Goal: Task Accomplishment & Management: Use online tool/utility

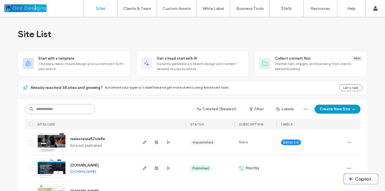
click at [79, 109] on input at bounding box center [59, 109] width 70 height 10
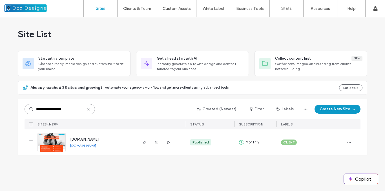
type input "**********"
click at [52, 140] on img at bounding box center [52, 152] width 28 height 38
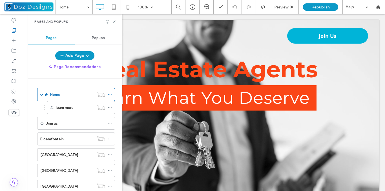
click at [96, 37] on span "Popups" at bounding box center [98, 38] width 13 height 5
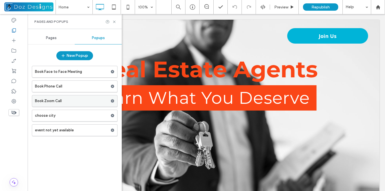
click at [74, 101] on label "Book Zoom Call" at bounding box center [72, 100] width 75 height 11
click at [114, 21] on use at bounding box center [114, 22] width 2 height 2
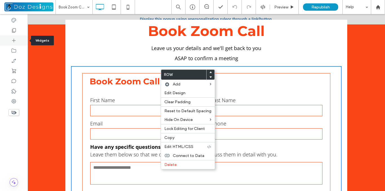
click at [14, 39] on icon at bounding box center [14, 41] width 6 height 6
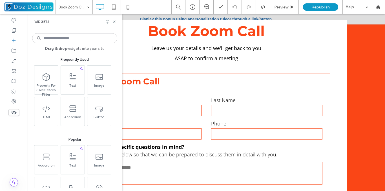
click at [67, 37] on input at bounding box center [74, 38] width 85 height 10
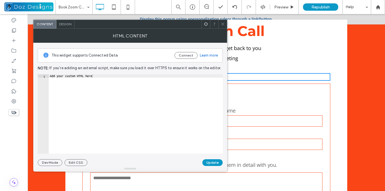
click at [223, 24] on icon at bounding box center [222, 24] width 4 height 4
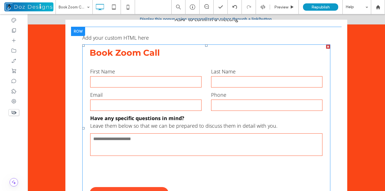
scroll to position [22, 0]
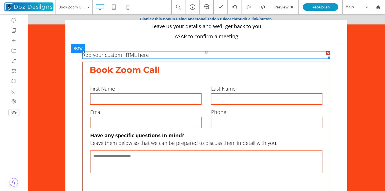
click at [326, 53] on div at bounding box center [328, 53] width 4 height 4
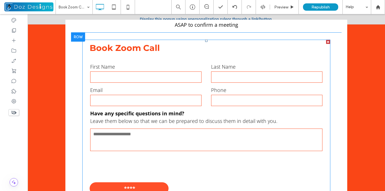
scroll to position [40, 0]
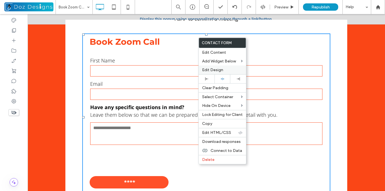
click at [222, 71] on span "Edit Design" at bounding box center [212, 70] width 21 height 5
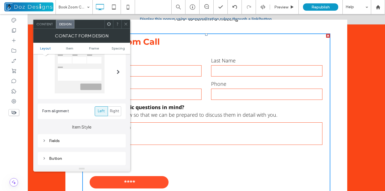
scroll to position [56, 0]
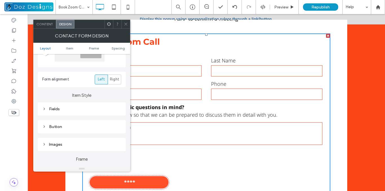
click at [57, 128] on div "Button" at bounding box center [81, 126] width 79 height 5
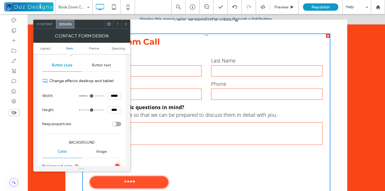
scroll to position [169, 0]
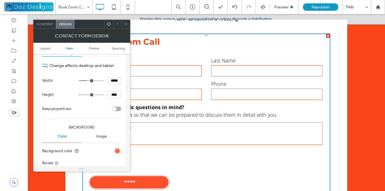
click at [116, 149] on div "rgb(255, 80, 41)" at bounding box center [117, 151] width 5 height 5
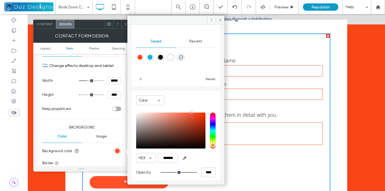
scroll to position [47, 0]
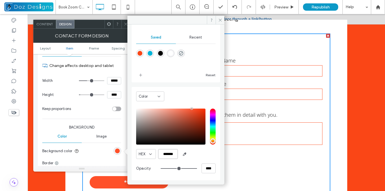
click at [168, 155] on input "*******" at bounding box center [168, 154] width 20 height 10
click at [219, 17] on span at bounding box center [219, 20] width 9 height 8
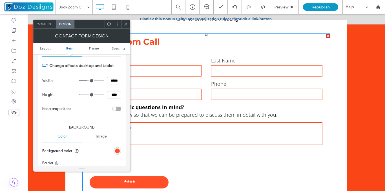
click at [126, 24] on icon at bounding box center [126, 24] width 4 height 4
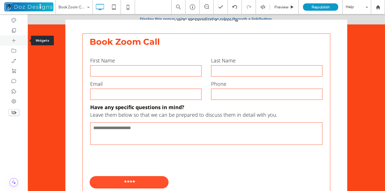
click at [16, 41] on icon at bounding box center [14, 41] width 6 height 6
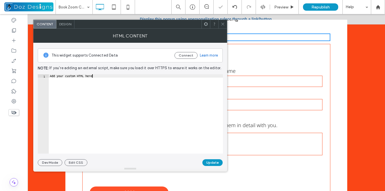
click at [100, 78] on div "Add your custom HTML here" at bounding box center [136, 117] width 174 height 86
click at [99, 78] on div "Add your custom HTML here" at bounding box center [136, 117] width 174 height 86
paste textarea "**********"
type textarea "**********"
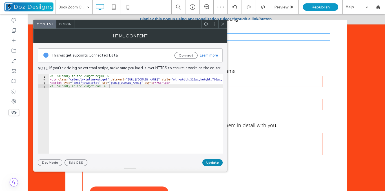
click at [213, 163] on button "Update" at bounding box center [212, 162] width 20 height 7
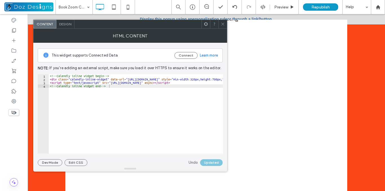
click at [223, 22] on icon at bounding box center [222, 24] width 4 height 4
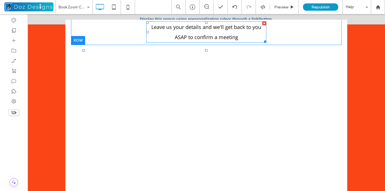
scroll to position [12, 0]
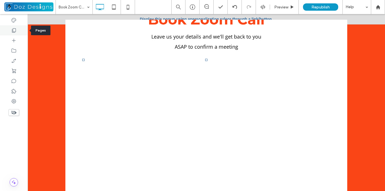
click at [12, 32] on use at bounding box center [14, 30] width 4 height 4
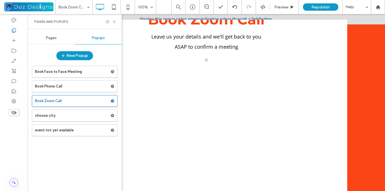
click at [66, 87] on label "Book Phone Call" at bounding box center [72, 86] width 75 height 11
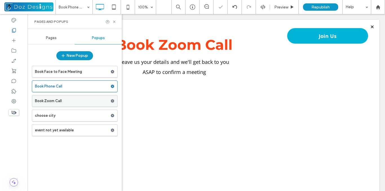
click at [64, 102] on label "Book Zoom Call" at bounding box center [72, 100] width 75 height 11
click at [114, 22] on use at bounding box center [114, 22] width 2 height 2
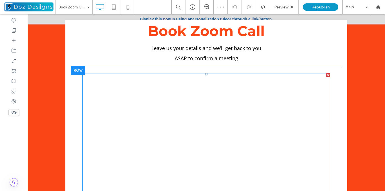
click at [170, 83] on span at bounding box center [206, 171] width 248 height 197
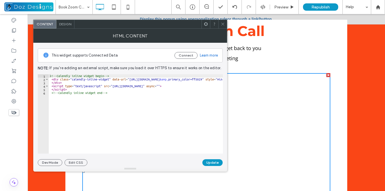
click at [224, 24] on icon at bounding box center [222, 24] width 4 height 4
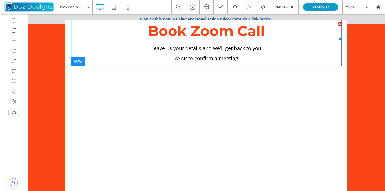
click at [148, 31] on span "Book Zoom Call" at bounding box center [206, 31] width 117 height 17
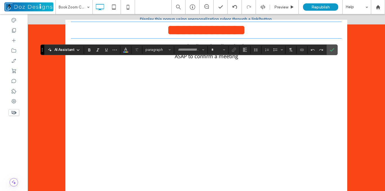
type input "**********"
type input "**"
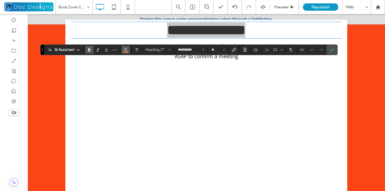
click at [127, 53] on span "Color" at bounding box center [125, 49] width 5 height 7
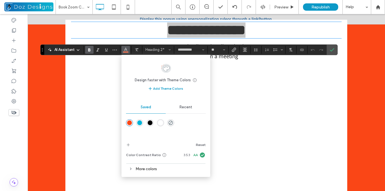
drag, startPoint x: 131, startPoint y: 123, endPoint x: 103, endPoint y: 109, distance: 31.2
click at [131, 123] on div "rgba(250,70,22,1)" at bounding box center [129, 123] width 5 height 5
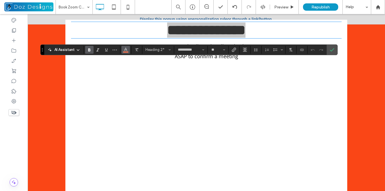
click at [126, 49] on icon "Color" at bounding box center [125, 49] width 5 height 5
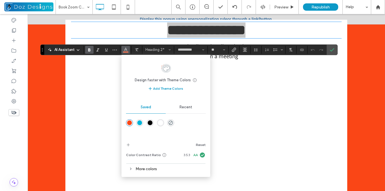
click at [146, 168] on div "More colors" at bounding box center [166, 169] width 80 height 8
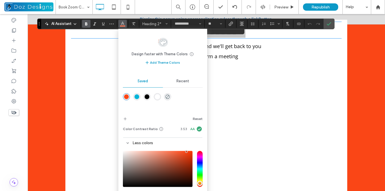
drag, startPoint x: 42, startPoint y: 48, endPoint x: 23, endPoint y: 64, distance: 24.8
click at [39, 15] on body ".wqwq-1{fill:#231f20;} .cls-1q, .cls-2q { fill-rule: evenodd; } .cls-2q { fill:…" at bounding box center [192, 95] width 385 height 191
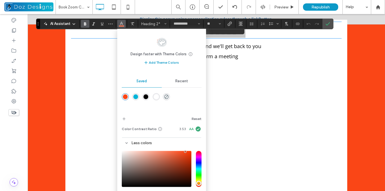
drag, startPoint x: 39, startPoint y: 24, endPoint x: 38, endPoint y: 19, distance: 6.0
click at [38, 19] on section "Drag" at bounding box center [38, 24] width 4 height 10
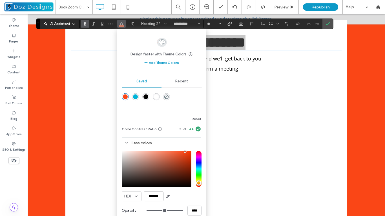
click at [149, 191] on input "*******" at bounding box center [154, 196] width 20 height 10
click at [151, 191] on input "*******" at bounding box center [154, 196] width 20 height 10
drag, startPoint x: 149, startPoint y: 197, endPoint x: 165, endPoint y: 199, distance: 15.6
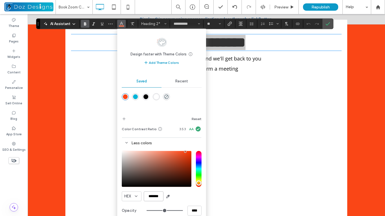
click at [165, 191] on div "HEX *******" at bounding box center [162, 196] width 80 height 10
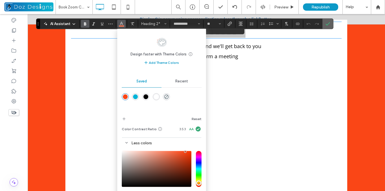
click at [331, 24] on label "Confirm" at bounding box center [327, 24] width 8 height 10
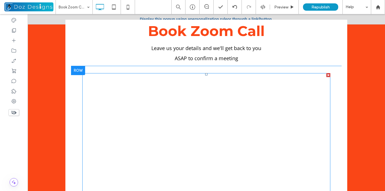
click at [246, 90] on span at bounding box center [206, 171] width 248 height 197
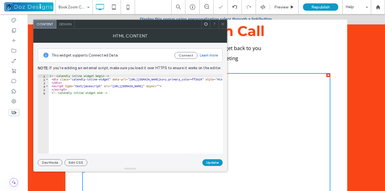
click at [146, 83] on div "<!-- Calendly inline widget begin --> < div class = "calendly-inline-widget" da…" at bounding box center [193, 117] width 289 height 86
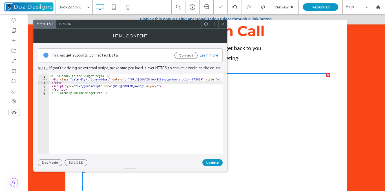
type textarea "**********"
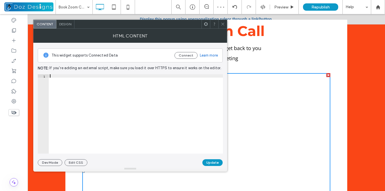
paste textarea "**********"
type textarea "**********"
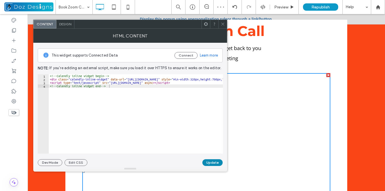
click at [212, 161] on button "Update" at bounding box center [212, 162] width 20 height 7
click at [223, 23] on icon at bounding box center [222, 24] width 4 height 4
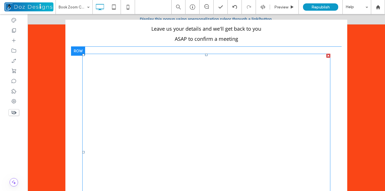
scroll to position [28, 0]
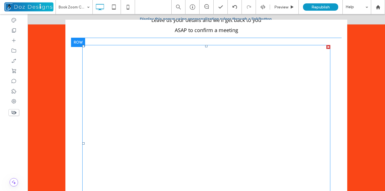
click at [187, 50] on span at bounding box center [206, 143] width 248 height 197
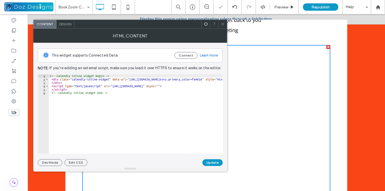
click at [132, 94] on div "<!-- Calendly inline widget begin --> < div class = "calendly-inline-widget" da…" at bounding box center [193, 117] width 289 height 86
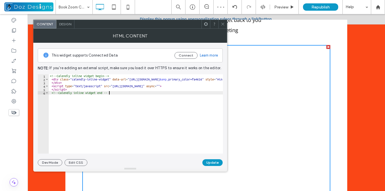
type textarea "**********"
click at [216, 162] on button "Update" at bounding box center [212, 162] width 20 height 7
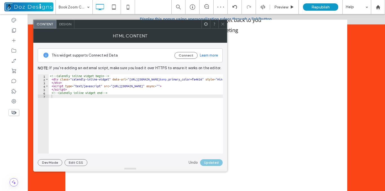
click at [223, 23] on icon at bounding box center [222, 24] width 4 height 4
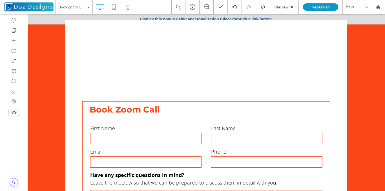
scroll to position [173, 0]
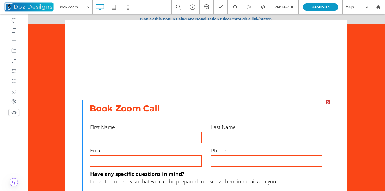
click at [326, 102] on div at bounding box center [328, 103] width 4 height 4
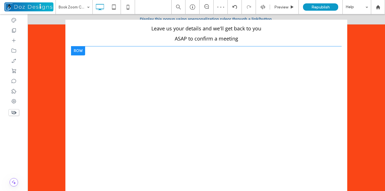
scroll to position [28, 0]
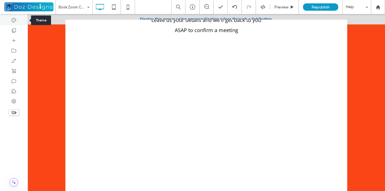
click at [15, 19] on icon at bounding box center [14, 20] width 6 height 6
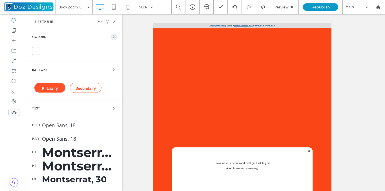
click at [112, 35] on icon "button" at bounding box center [114, 37] width 5 height 5
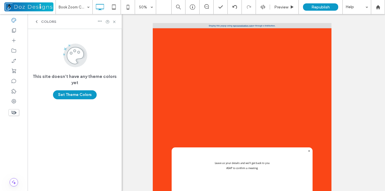
click at [37, 21] on icon at bounding box center [36, 21] width 5 height 5
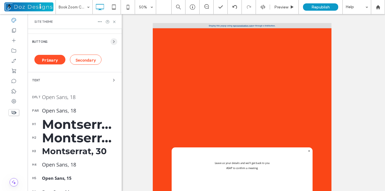
click at [112, 43] on icon "button" at bounding box center [114, 41] width 5 height 5
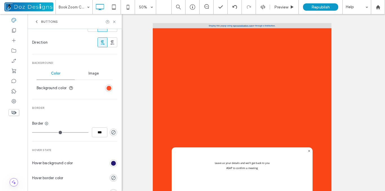
scroll to position [151, 0]
click at [106, 89] on div "rgb(255, 80, 41)" at bounding box center [108, 89] width 5 height 5
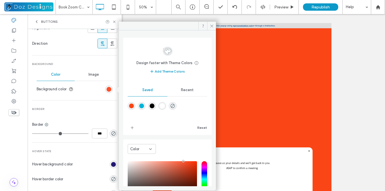
click at [130, 106] on div "rgba(250,70,22,1)" at bounding box center [131, 106] width 5 height 5
type input "*******"
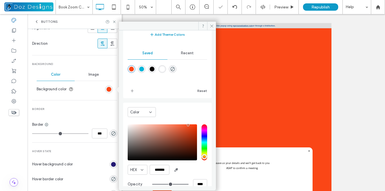
scroll to position [47, 0]
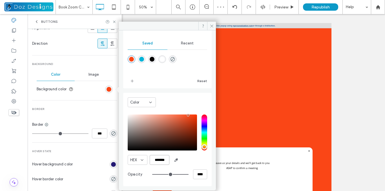
click at [166, 158] on input "*******" at bounding box center [160, 160] width 20 height 10
click at [211, 24] on icon at bounding box center [212, 26] width 4 height 4
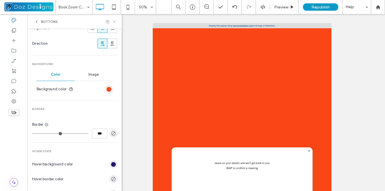
drag, startPoint x: 113, startPoint y: 22, endPoint x: 88, endPoint y: 10, distance: 27.6
click at [113, 22] on icon at bounding box center [114, 22] width 4 height 4
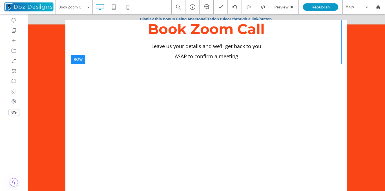
scroll to position [0, 0]
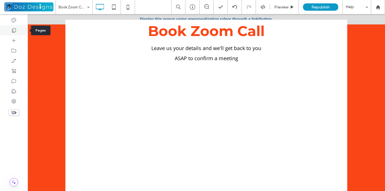
click at [13, 31] on icon at bounding box center [14, 31] width 6 height 6
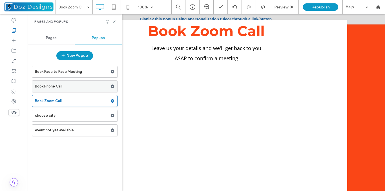
click at [54, 88] on label "Book Phone Call" at bounding box center [72, 86] width 75 height 11
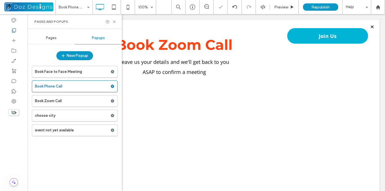
click at [60, 102] on label "Book Zoom Call" at bounding box center [72, 100] width 75 height 11
click at [114, 21] on use at bounding box center [114, 22] width 2 height 2
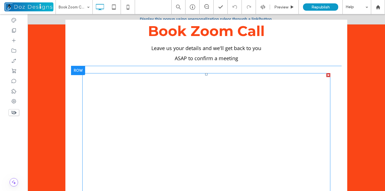
click at [177, 84] on span at bounding box center [206, 171] width 248 height 197
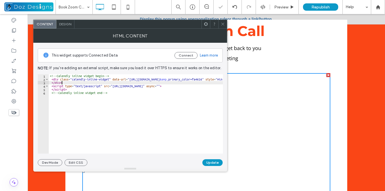
click at [144, 83] on div "<!-- Calendly inline widget begin --> < div class = "calendly-inline-widget" da…" at bounding box center [193, 117] width 289 height 86
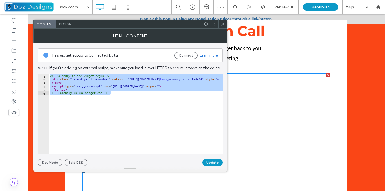
paste textarea "Cursor at row 6"
type textarea "**********"
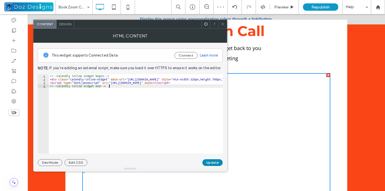
click at [211, 162] on button "Update" at bounding box center [212, 162] width 20 height 7
click at [222, 22] on span at bounding box center [222, 24] width 4 height 8
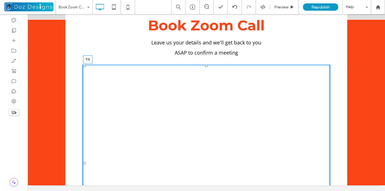
drag, startPoint x: 200, startPoint y: 68, endPoint x: 218, endPoint y: 77, distance: 19.3
click at [205, 65] on div at bounding box center [206, 66] width 2 height 2
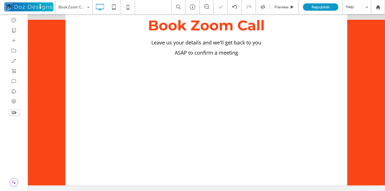
click at [65, 66] on div "Book Zoom Call Leave us your details and we'll get back to you ASAP to confirm …" at bounding box center [206, 95] width 282 height 225
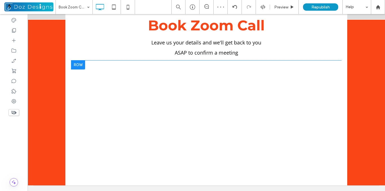
click at [79, 66] on div at bounding box center [78, 65] width 14 height 9
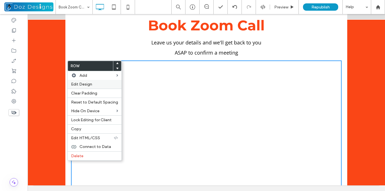
click at [85, 82] on span "Edit Design" at bounding box center [81, 84] width 21 height 5
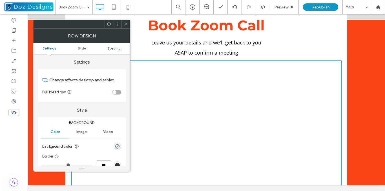
click at [113, 48] on span "Spacing" at bounding box center [113, 48] width 13 height 4
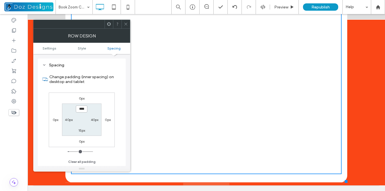
scroll to position [59, 0]
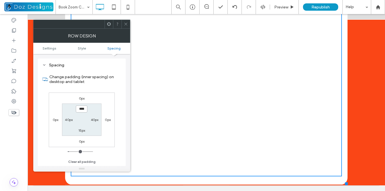
drag, startPoint x: 342, startPoint y: 180, endPoint x: 343, endPoint y: 186, distance: 6.8
click at [343, 186] on body "Click To Paste Join us Main Website Click To Paste Get in touch [EMAIL_ADDRESS]…" at bounding box center [206, 99] width 357 height 183
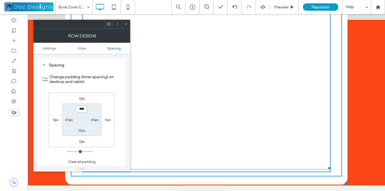
drag, startPoint x: 323, startPoint y: 167, endPoint x: 349, endPoint y: 192, distance: 36.7
click at [322, 178] on div "Book Zoom Call Leave us your details and we'll get back to you ASAP to confirm …" at bounding box center [206, 67] width 282 height 235
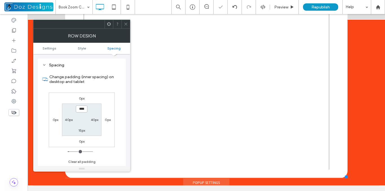
scroll to position [37, 0]
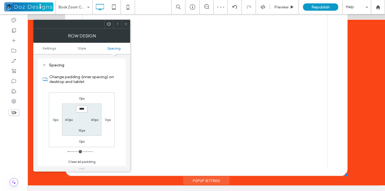
drag, startPoint x: 321, startPoint y: 110, endPoint x: 348, endPoint y: 131, distance: 34.1
click at [125, 24] on icon at bounding box center [126, 24] width 4 height 4
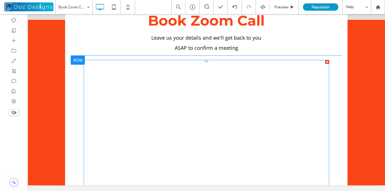
scroll to position [0, 0]
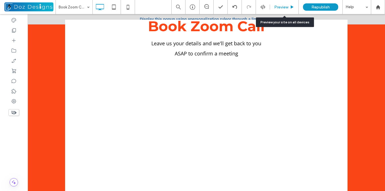
click at [280, 5] on span "Preview" at bounding box center [281, 7] width 14 height 5
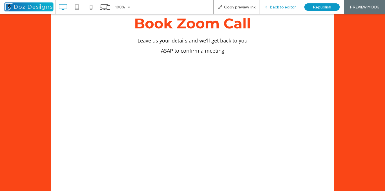
click at [281, 6] on span "Back to editor" at bounding box center [282, 7] width 26 height 5
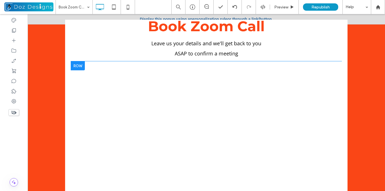
click at [104, 64] on div "Click To Paste" at bounding box center [206, 170] width 271 height 219
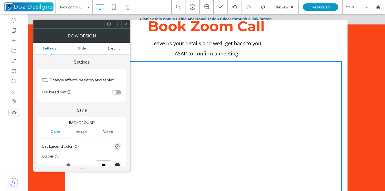
click at [119, 47] on span "Spacing" at bounding box center [113, 48] width 13 height 4
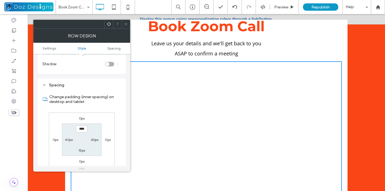
scroll to position [141, 0]
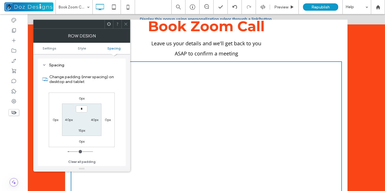
type input "***"
type input "*"
click at [125, 24] on icon at bounding box center [126, 24] width 4 height 4
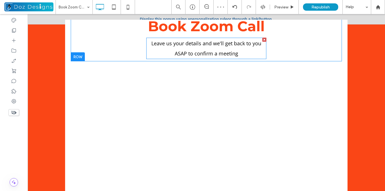
click at [179, 51] on span "Leave us your details and we'll get back to you ASAP to confirm a meeting" at bounding box center [206, 48] width 110 height 17
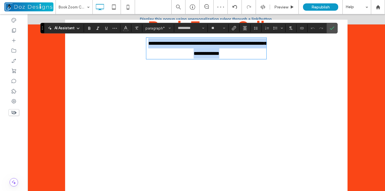
click at [179, 50] on p "**********" at bounding box center [206, 48] width 120 height 20
click at [175, 49] on p "**********" at bounding box center [206, 48] width 120 height 20
drag, startPoint x: 235, startPoint y: 53, endPoint x: 146, endPoint y: 44, distance: 89.4
click at [146, 44] on p "**********" at bounding box center [206, 48] width 120 height 20
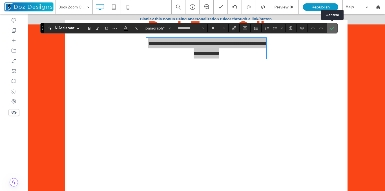
click at [332, 29] on use "Confirm" at bounding box center [331, 27] width 5 height 3
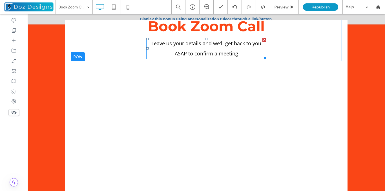
drag, startPoint x: 259, startPoint y: 40, endPoint x: 285, endPoint y: 54, distance: 29.5
click at [262, 40] on div at bounding box center [264, 40] width 4 height 4
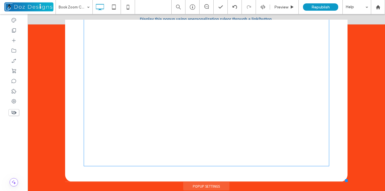
scroll to position [14, 0]
click at [304, 67] on span at bounding box center [206, 90] width 245 height 208
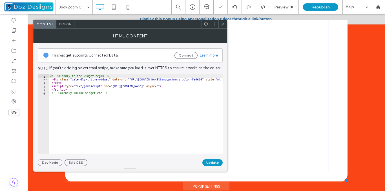
click at [222, 24] on use at bounding box center [222, 24] width 3 height 3
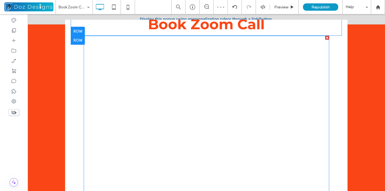
scroll to position [0, 0]
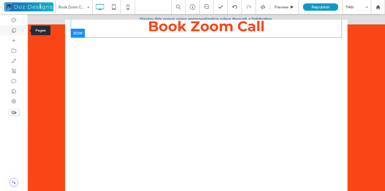
click at [14, 31] on icon at bounding box center [14, 31] width 6 height 6
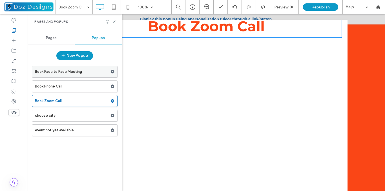
click at [74, 72] on label "Book Face to Face Meeting" at bounding box center [72, 71] width 75 height 11
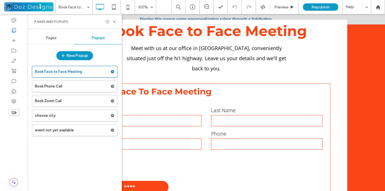
click at [67, 101] on label "Book Zoom Call" at bounding box center [72, 100] width 75 height 11
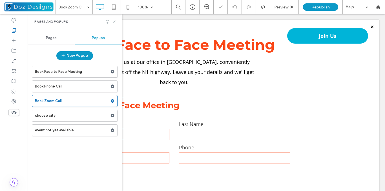
click at [114, 22] on use at bounding box center [114, 22] width 2 height 2
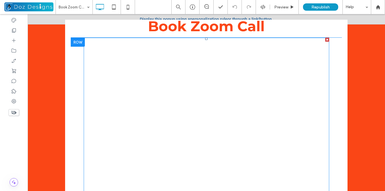
click at [237, 51] on span at bounding box center [206, 142] width 245 height 208
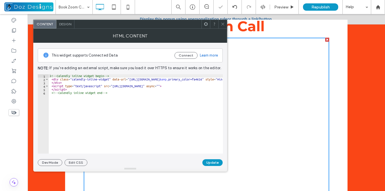
click at [168, 84] on div "<!-- Calendly inline widget begin --> < div class = "calendly-inline-widget" da…" at bounding box center [204, 117] width 311 height 86
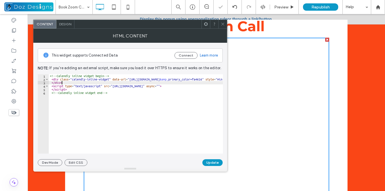
type textarea "**********"
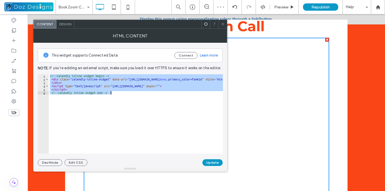
click at [219, 23] on div at bounding box center [222, 24] width 8 height 8
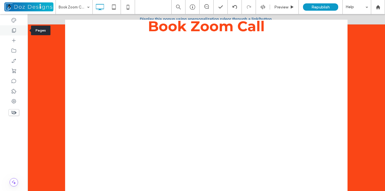
click at [14, 29] on icon at bounding box center [14, 31] width 6 height 6
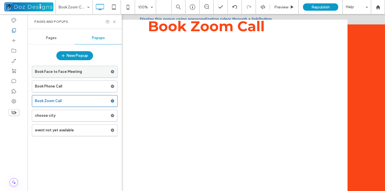
click at [73, 74] on label "Book Face to Face Meeting" at bounding box center [72, 71] width 75 height 11
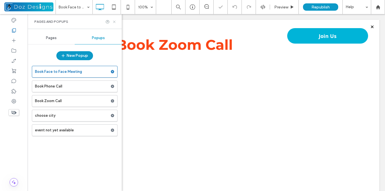
click at [114, 21] on icon at bounding box center [114, 22] width 4 height 4
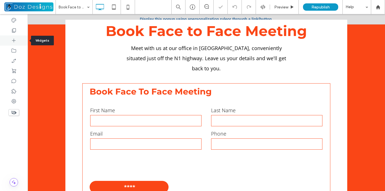
click at [9, 39] on div at bounding box center [14, 40] width 28 height 10
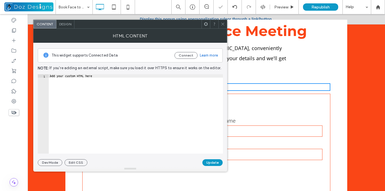
click at [143, 84] on div "Add your custom HTML here" at bounding box center [136, 117] width 174 height 86
click at [143, 83] on div "Add your custom HTML here" at bounding box center [136, 117] width 174 height 86
paste textarea "**********"
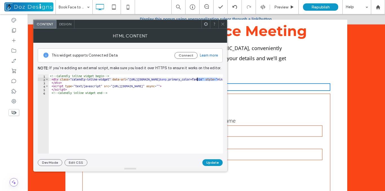
drag, startPoint x: 217, startPoint y: 79, endPoint x: 197, endPoint y: 80, distance: 19.7
click at [197, 80] on div "<!-- Calendly inline widget begin --> < div class = "calendly-inline-widget" da…" at bounding box center [204, 117] width 311 height 86
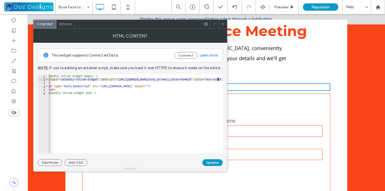
scroll to position [0, 13]
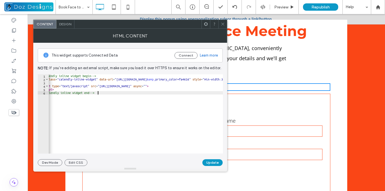
click at [198, 106] on div "<!-- Calendly inline widget begin --> < div class = "calendly-inline-widget" da…" at bounding box center [198, 115] width 325 height 82
click at [214, 163] on button "Update" at bounding box center [212, 162] width 20 height 7
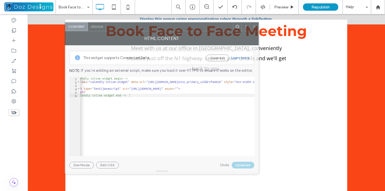
drag, startPoint x: 162, startPoint y: 26, endPoint x: 190, endPoint y: 34, distance: 29.3
click at [192, 30] on div at bounding box center [169, 27] width 127 height 8
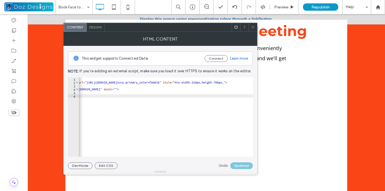
scroll to position [0, 73]
click at [179, 88] on div "<!-- Calendly inline widget begin --> < div class = "calendly-inline-widget" da…" at bounding box center [168, 118] width 325 height 82
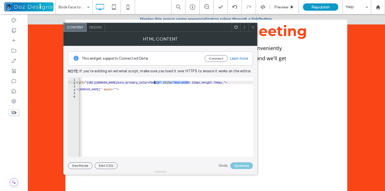
drag, startPoint x: 188, startPoint y: 82, endPoint x: 155, endPoint y: 83, distance: 33.2
click at [155, 83] on div "<!-- Calendly inline widget begin --> < div class = "calendly-inline-widget" da…" at bounding box center [168, 118] width 325 height 82
paste textarea "Cursor at row 2"
click at [158, 83] on div "<!-- Calendly inline widget begin --> < div class = "calendly-inline-widget" da…" at bounding box center [156, 118] width 300 height 82
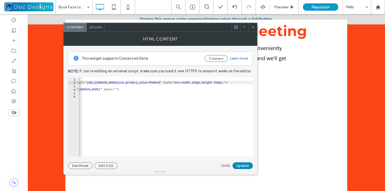
click at [244, 166] on button "Update" at bounding box center [242, 165] width 20 height 7
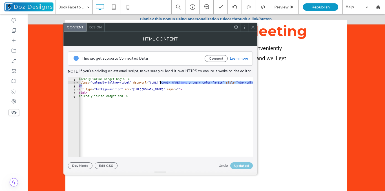
scroll to position [0, 10]
click at [159, 84] on div "<!-- Calendly inline widget begin --> < div class = "calendly-inline-widget" da…" at bounding box center [219, 118] width 301 height 82
click at [227, 84] on div "<!-- Calendly inline widget begin --> < div class = "calendly-inline-widget" da…" at bounding box center [166, 116] width 174 height 79
click at [223, 82] on div "<!-- Calendly inline widget begin --> < div class = "calendly-inline-widget" da…" at bounding box center [219, 118] width 301 height 82
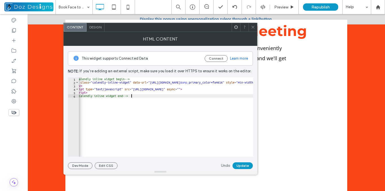
click at [230, 112] on div "<!-- Calendly inline widget begin --> < div class = "calendly-inline-widget" da…" at bounding box center [219, 118] width 300 height 82
type textarea "**********"
click at [242, 165] on button "Update" at bounding box center [242, 165] width 20 height 7
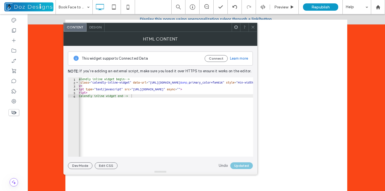
drag, startPoint x: 253, startPoint y: 28, endPoint x: 231, endPoint y: 21, distance: 23.0
click at [253, 28] on icon at bounding box center [253, 27] width 4 height 4
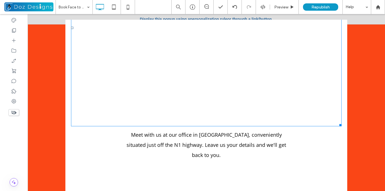
scroll to position [84, 0]
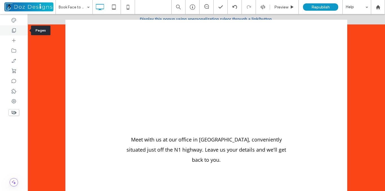
click at [12, 29] on icon at bounding box center [14, 31] width 6 height 6
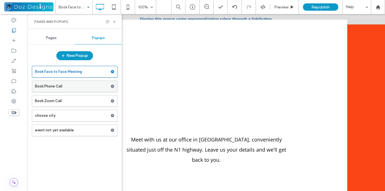
click at [49, 88] on label "Book Phone Call" at bounding box center [72, 86] width 75 height 11
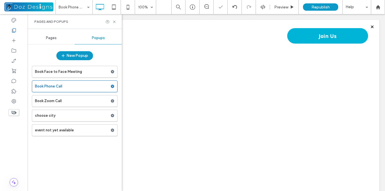
click at [75, 73] on label "Book Face to Face Meeting" at bounding box center [72, 71] width 75 height 11
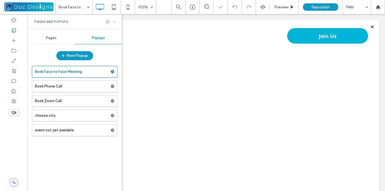
click at [114, 21] on use at bounding box center [114, 22] width 2 height 2
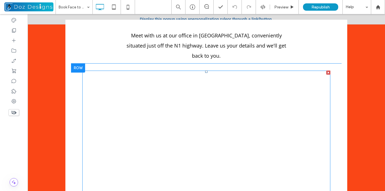
scroll to position [197, 0]
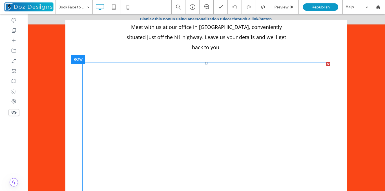
click at [236, 84] on span at bounding box center [206, 160] width 248 height 197
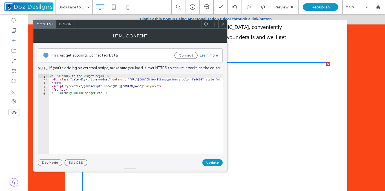
click at [126, 95] on div "<!-- Calendly inline widget begin --> < div class = "calendly-inline-widget" da…" at bounding box center [199, 117] width 301 height 86
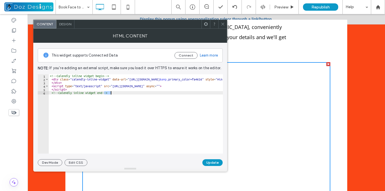
click at [126, 95] on div "<!-- Calendly inline widget begin --> < div class = "calendly-inline-widget" da…" at bounding box center [199, 117] width 301 height 86
click at [126, 97] on div "<!-- Calendly inline widget begin --> < div class = "calendly-inline-widget" da…" at bounding box center [136, 113] width 174 height 79
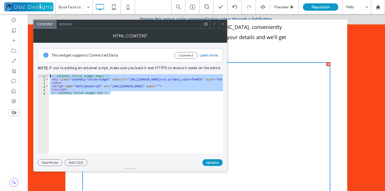
drag, startPoint x: 124, startPoint y: 96, endPoint x: 45, endPoint y: 68, distance: 84.3
click at [45, 68] on div "**********" at bounding box center [130, 104] width 185 height 123
type textarea "**********"
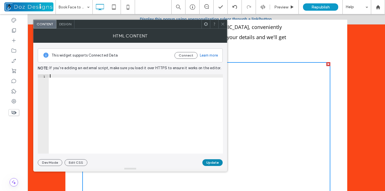
click at [208, 163] on button "Update" at bounding box center [212, 162] width 20 height 7
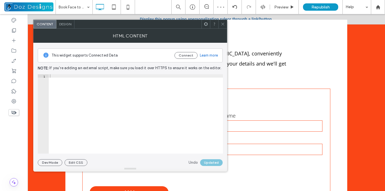
click at [224, 24] on icon at bounding box center [222, 24] width 4 height 4
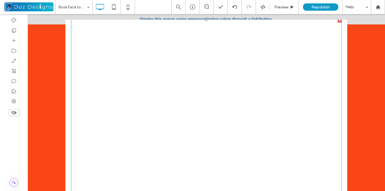
scroll to position [28, 0]
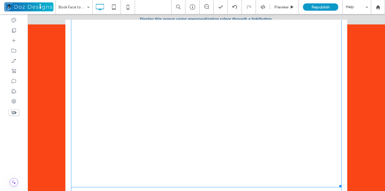
click at [245, 98] on span at bounding box center [206, 88] width 270 height 197
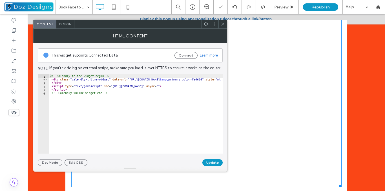
drag, startPoint x: 222, startPoint y: 23, endPoint x: 199, endPoint y: 15, distance: 24.4
click at [222, 23] on icon at bounding box center [222, 24] width 4 height 4
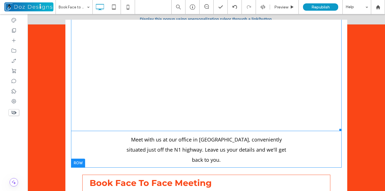
scroll to position [113, 0]
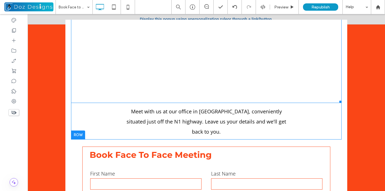
click at [119, 94] on span at bounding box center [206, 4] width 270 height 197
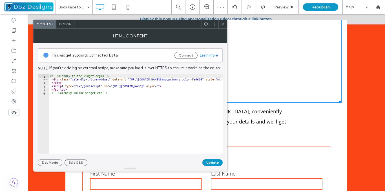
click at [224, 25] on icon at bounding box center [222, 24] width 4 height 4
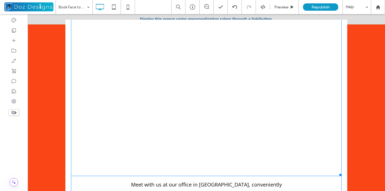
scroll to position [56, 0]
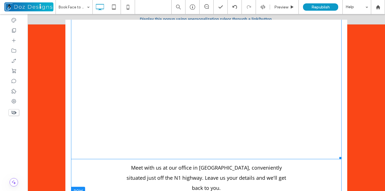
click at [73, 88] on span at bounding box center [206, 60] width 270 height 197
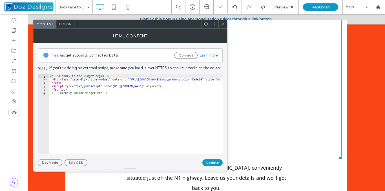
click at [207, 23] on use at bounding box center [206, 24] width 4 height 4
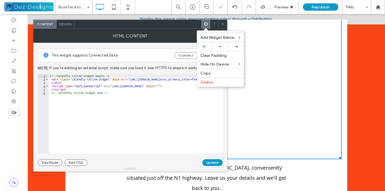
click at [205, 84] on span "Delete" at bounding box center [206, 82] width 12 height 5
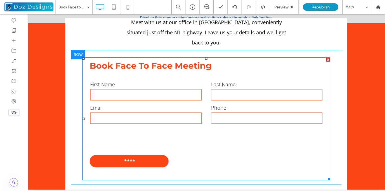
scroll to position [0, 0]
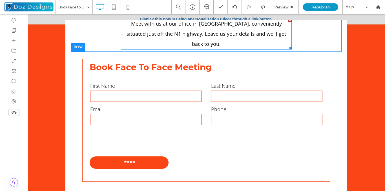
click at [288, 21] on div at bounding box center [290, 20] width 4 height 4
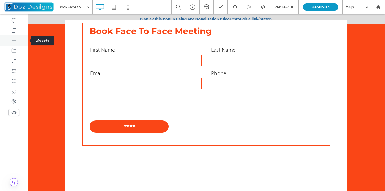
click at [14, 41] on icon at bounding box center [14, 41] width 6 height 6
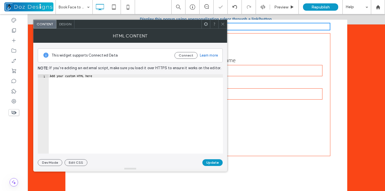
drag, startPoint x: 149, startPoint y: 85, endPoint x: 147, endPoint y: 82, distance: 3.8
click at [149, 85] on div "Add your custom HTML here" at bounding box center [136, 117] width 174 height 86
click at [147, 81] on div "Add your custom HTML here" at bounding box center [136, 117] width 174 height 86
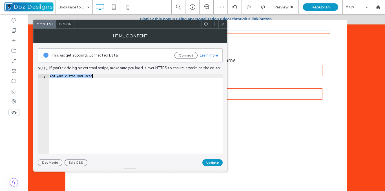
paste textarea "**********"
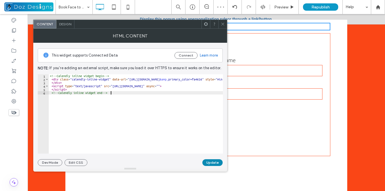
click at [206, 163] on button "Update" at bounding box center [212, 162] width 20 height 7
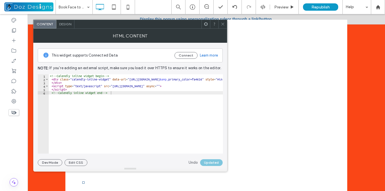
click at [202, 79] on div "<!-- Calendly inline widget begin --> < div class = "calendly-inline-widget" da…" at bounding box center [199, 117] width 301 height 86
type textarea "**********"
click at [210, 161] on button "Update" at bounding box center [212, 162] width 20 height 7
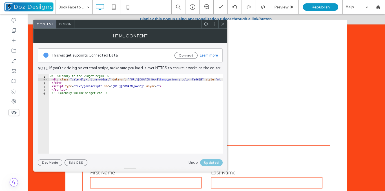
scroll to position [84, 0]
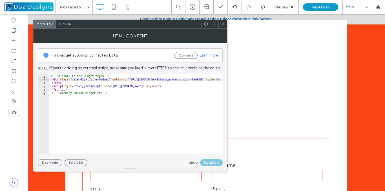
drag, startPoint x: 222, startPoint y: 23, endPoint x: 200, endPoint y: 15, distance: 22.7
click at [222, 23] on icon at bounding box center [222, 24] width 4 height 4
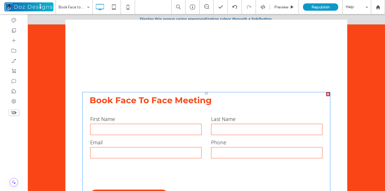
scroll to position [141, 0]
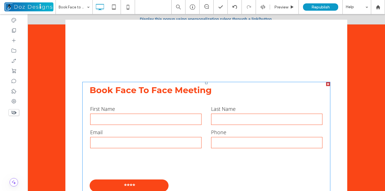
click at [326, 84] on div at bounding box center [328, 84] width 4 height 4
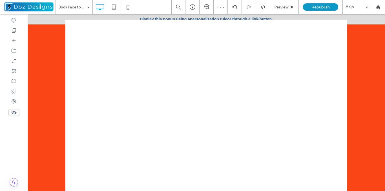
scroll to position [0, 0]
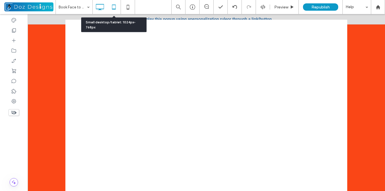
click at [115, 6] on icon at bounding box center [113, 6] width 11 height 11
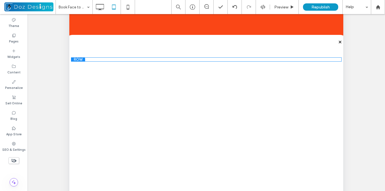
scroll to position [56, 0]
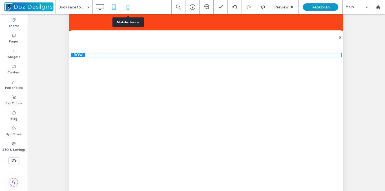
click at [128, 7] on icon at bounding box center [127, 6] width 11 height 11
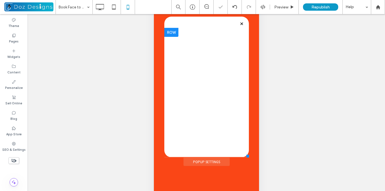
scroll to position [0, 0]
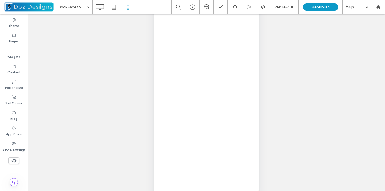
drag, startPoint x: 247, startPoint y: 155, endPoint x: 262, endPoint y: 191, distance: 39.1
click at [259, 191] on html "Click To Paste Join us Main Website Click To Paste Get in touch 072 561 8866 [E…" at bounding box center [205, 91] width 105 height 215
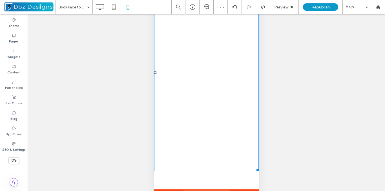
scroll to position [3, 0]
drag, startPoint x: 252, startPoint y: 169, endPoint x: 253, endPoint y: 189, distance: 20.0
click at [253, 189] on div "Click To Paste W:366 H:771 Click To Paste Popup Settings" at bounding box center [206, 84] width 113 height 209
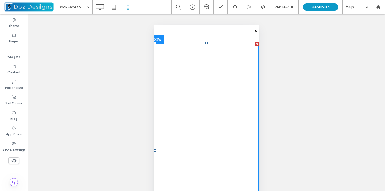
scroll to position [0, 0]
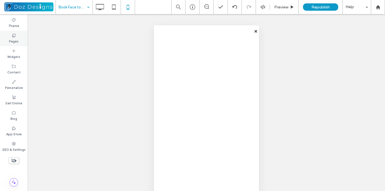
click at [9, 40] on div "Pages" at bounding box center [14, 38] width 28 height 15
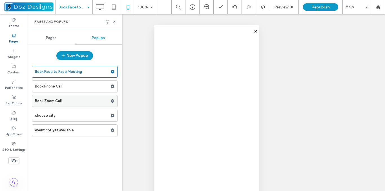
click at [56, 99] on label "Book Zoom Call" at bounding box center [72, 100] width 75 height 11
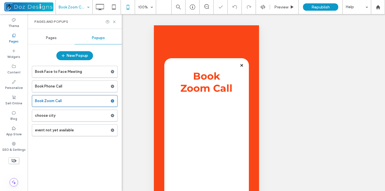
scroll to position [42, 0]
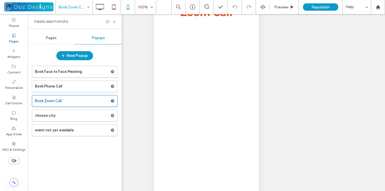
drag, startPoint x: 248, startPoint y: 156, endPoint x: 270, endPoint y: 191, distance: 41.9
click at [259, 191] on html "Click To Paste Join us Main Website Click To Paste Get in touch 072 561 8866 [E…" at bounding box center [205, 91] width 105 height 215
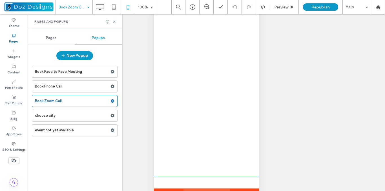
scroll to position [52, 0]
click at [113, 21] on icon at bounding box center [114, 22] width 4 height 4
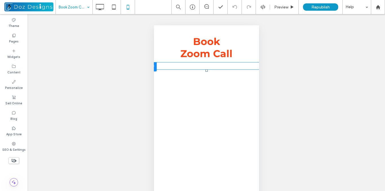
scroll to position [0, 0]
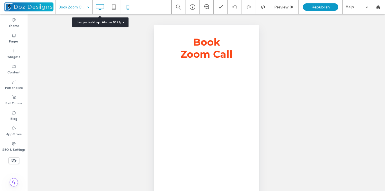
click at [100, 7] on icon at bounding box center [99, 6] width 11 height 11
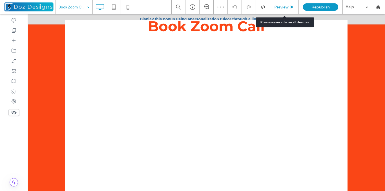
click at [281, 7] on span "Preview" at bounding box center [281, 7] width 14 height 5
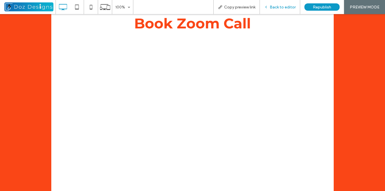
click at [268, 8] on icon at bounding box center [266, 7] width 4 height 4
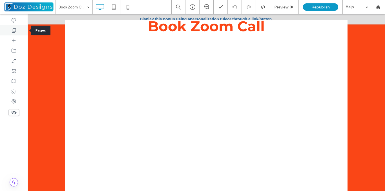
click at [16, 30] on icon at bounding box center [14, 31] width 6 height 6
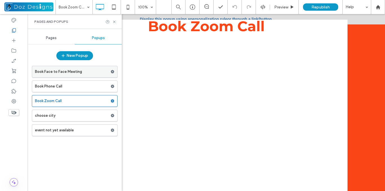
click at [73, 73] on label "Book Face to Face Meeting" at bounding box center [72, 71] width 75 height 11
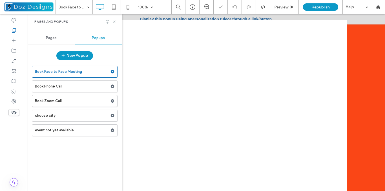
click at [115, 22] on icon at bounding box center [114, 22] width 4 height 4
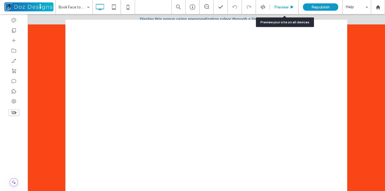
click at [286, 8] on span "Preview" at bounding box center [281, 7] width 14 height 5
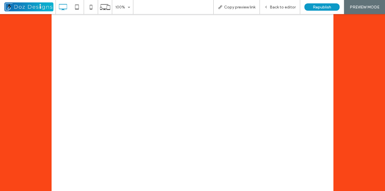
scroll to position [21, 0]
